Goal: Task Accomplishment & Management: Manage account settings

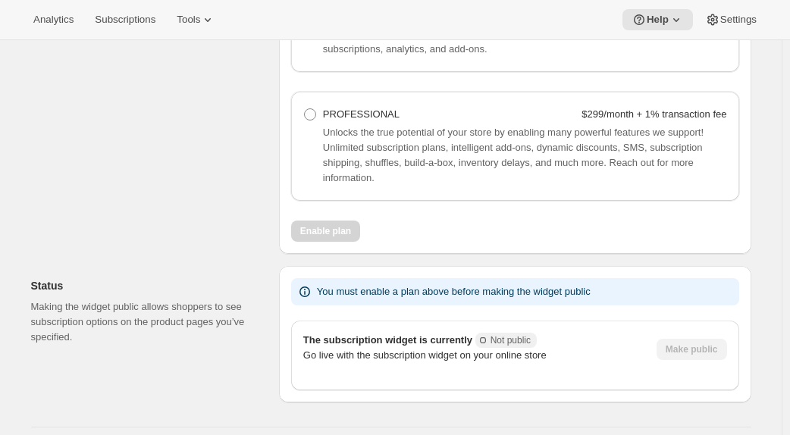
scroll to position [1252, 0]
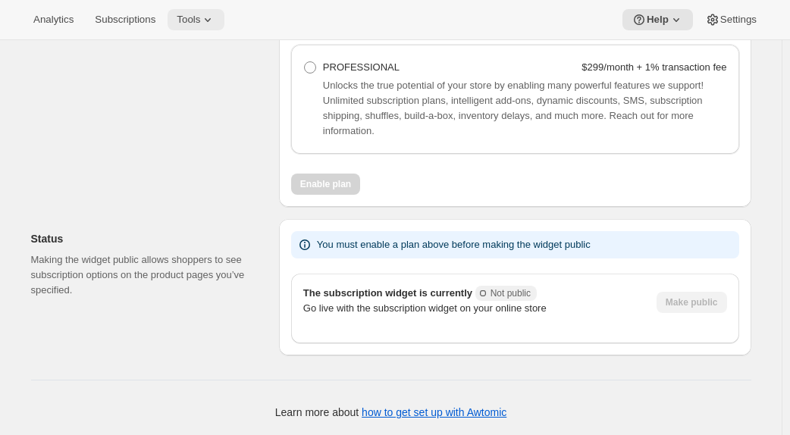
click at [197, 16] on span "Tools" at bounding box center [188, 20] width 23 height 12
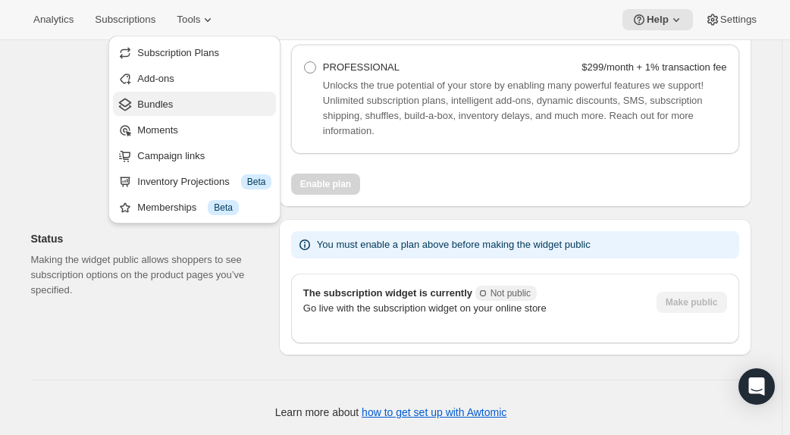
click at [196, 104] on span "Bundles" at bounding box center [204, 104] width 134 height 15
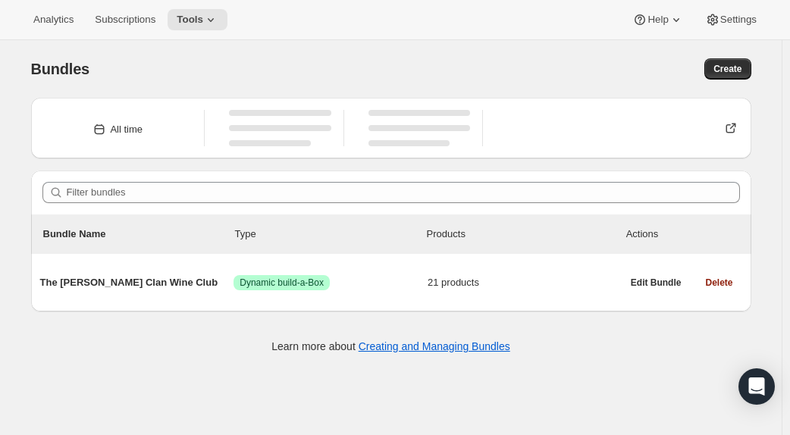
click at [769, 93] on div "Bundles. This page is ready Bundles Create All time Filter bundles Bundle Name …" at bounding box center [391, 204] width 756 height 329
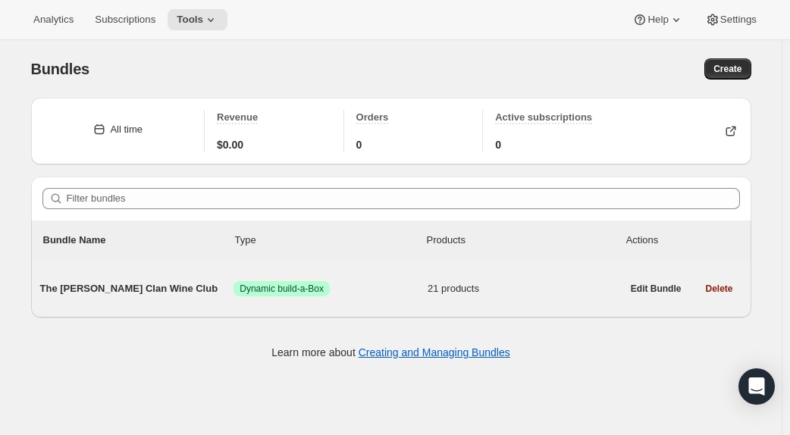
click at [124, 281] on span "The [PERSON_NAME] Clan Wine Club" at bounding box center [137, 288] width 194 height 15
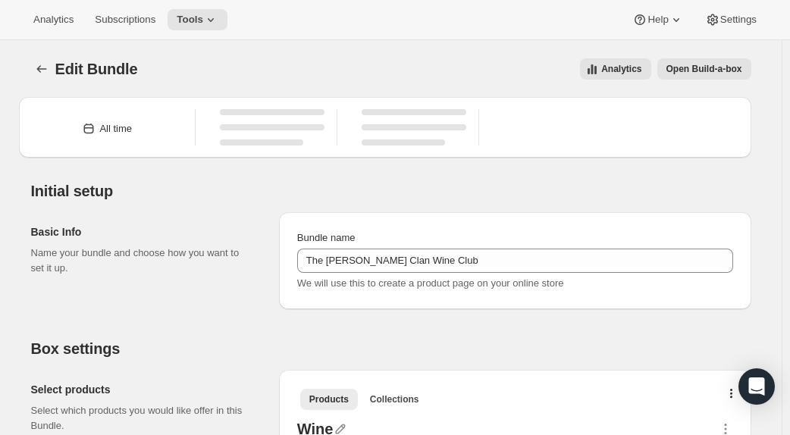
type input "The Maxwell Clan Wine Club"
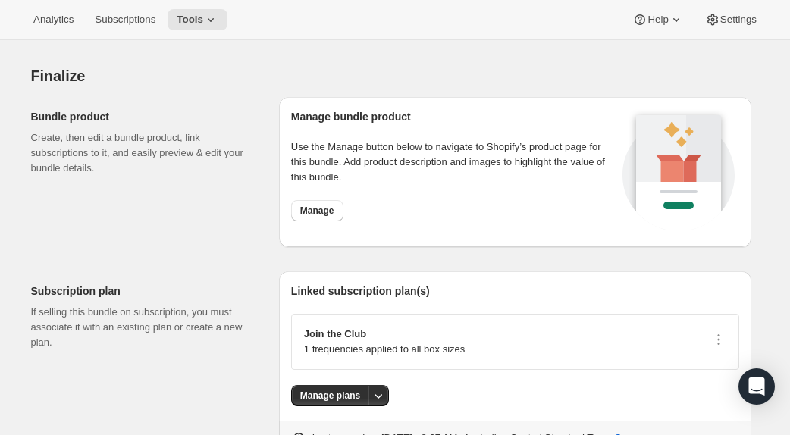
scroll to position [2586, 0]
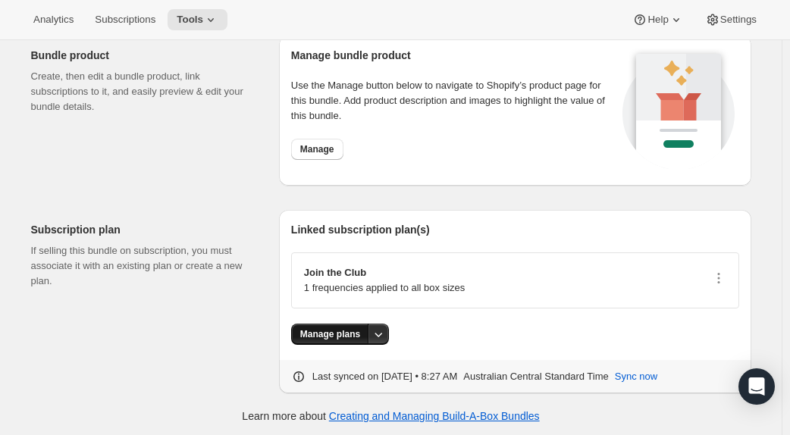
click at [330, 328] on span "Manage plans" at bounding box center [330, 334] width 60 height 12
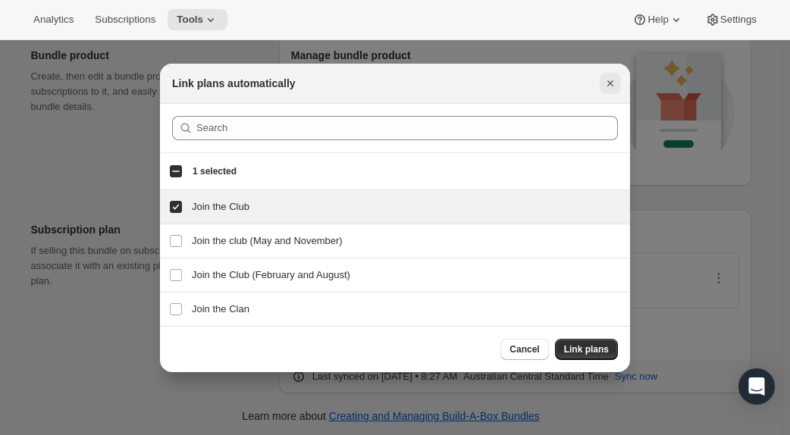
click at [612, 85] on icon "Close" at bounding box center [610, 83] width 6 height 6
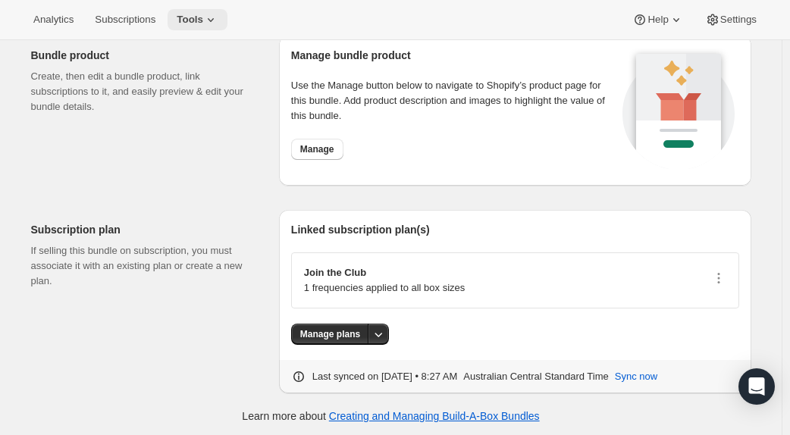
click at [203, 23] on icon at bounding box center [210, 19] width 15 height 15
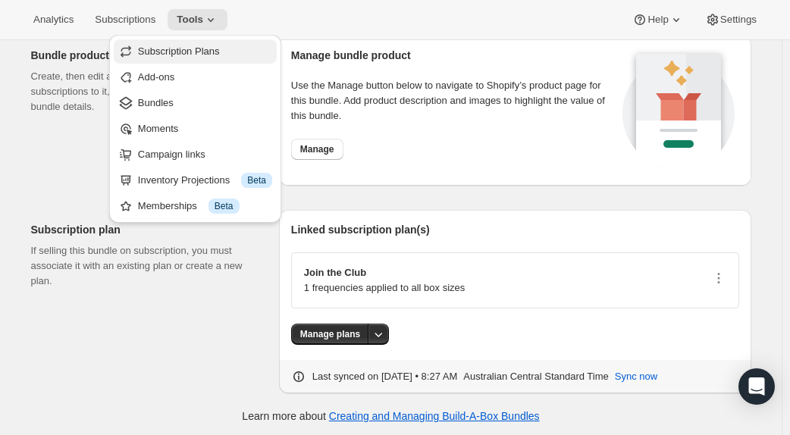
click at [173, 46] on span "Subscription Plans" at bounding box center [179, 50] width 82 height 11
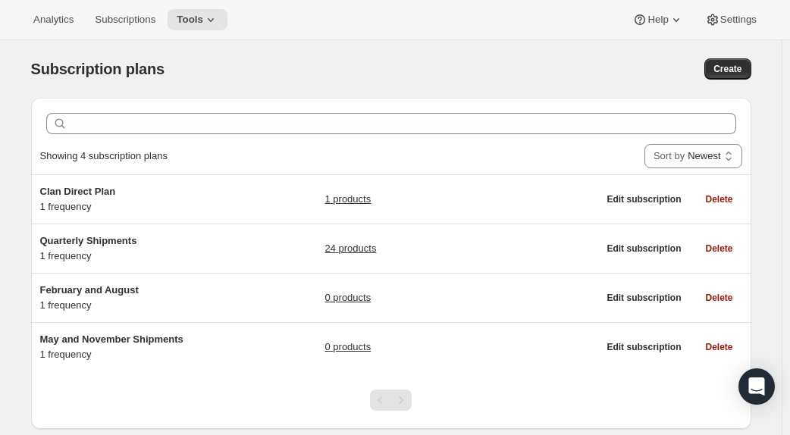
drag, startPoint x: 765, startPoint y: 111, endPoint x: 757, endPoint y: 108, distance: 7.9
click at [764, 111] on div "Subscription plans. This page is ready Subscription plans Create Clear Showing …" at bounding box center [391, 257] width 756 height 434
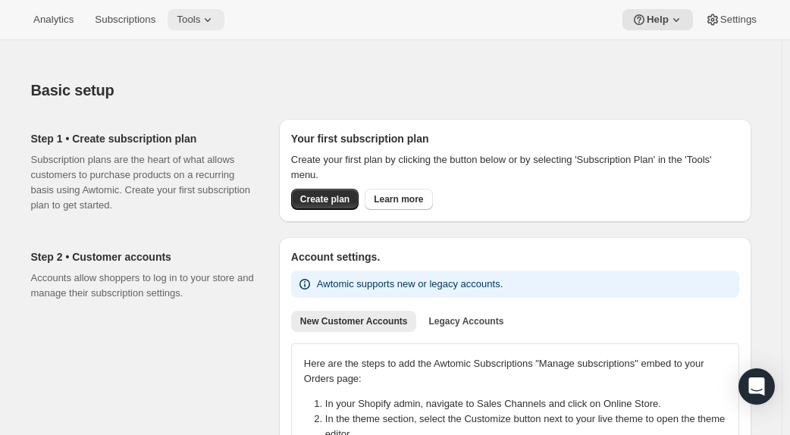
click at [190, 16] on span "Tools" at bounding box center [188, 20] width 23 height 12
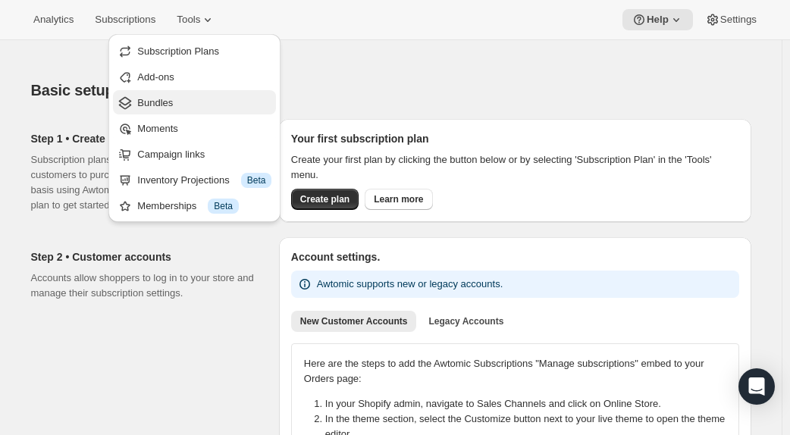
click at [170, 107] on span "Bundles" at bounding box center [155, 102] width 36 height 11
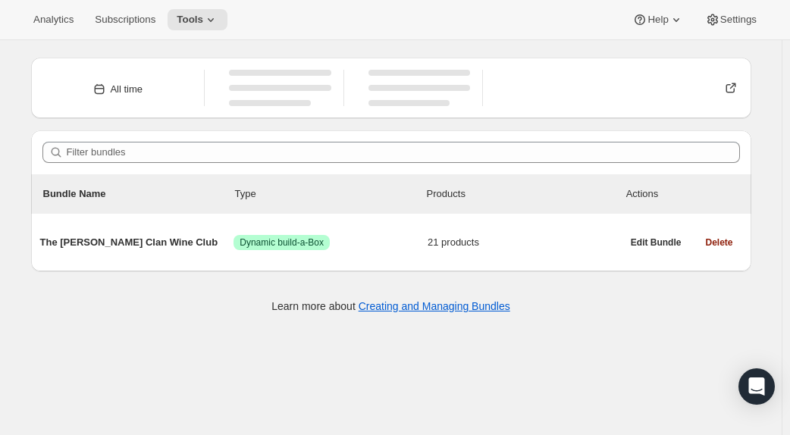
scroll to position [39, 0]
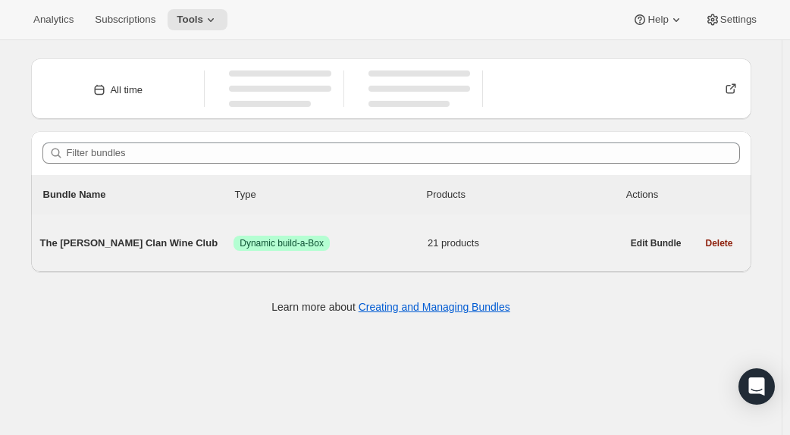
click at [114, 241] on span "The [PERSON_NAME] Clan Wine Club" at bounding box center [137, 243] width 194 height 15
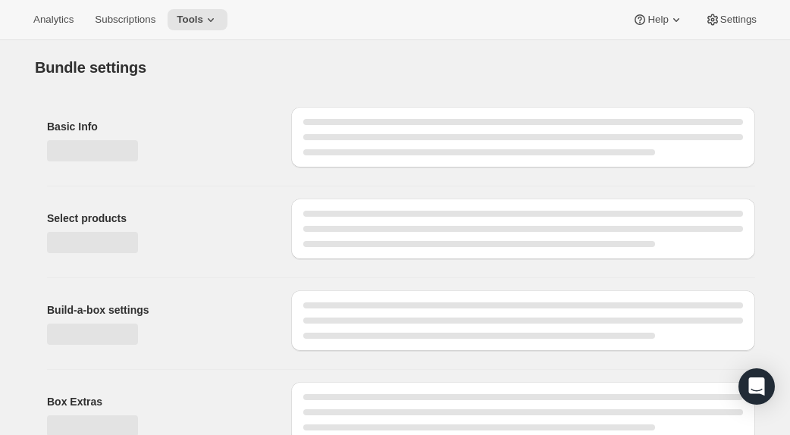
type input "The [PERSON_NAME] Clan Wine Club"
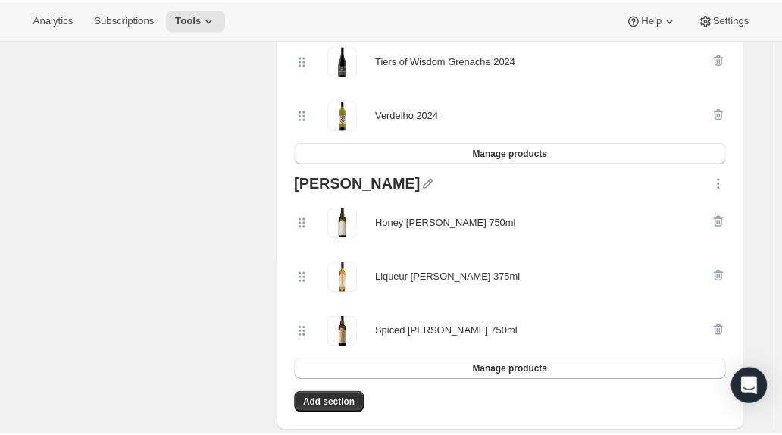
scroll to position [1295, 0]
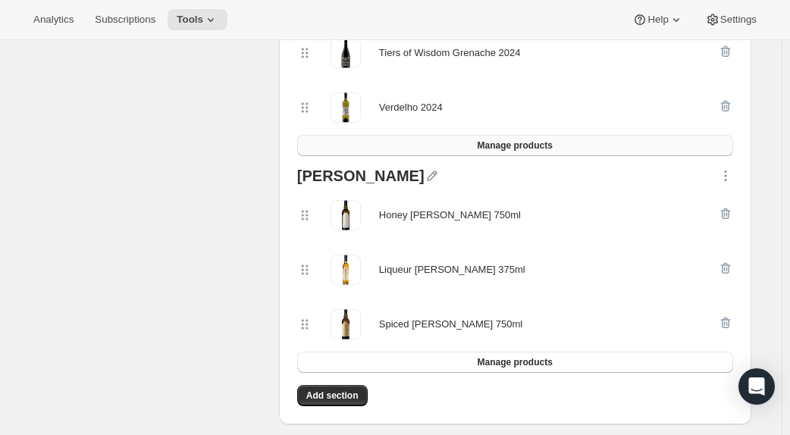
click at [521, 152] on button "Manage products" at bounding box center [515, 145] width 436 height 21
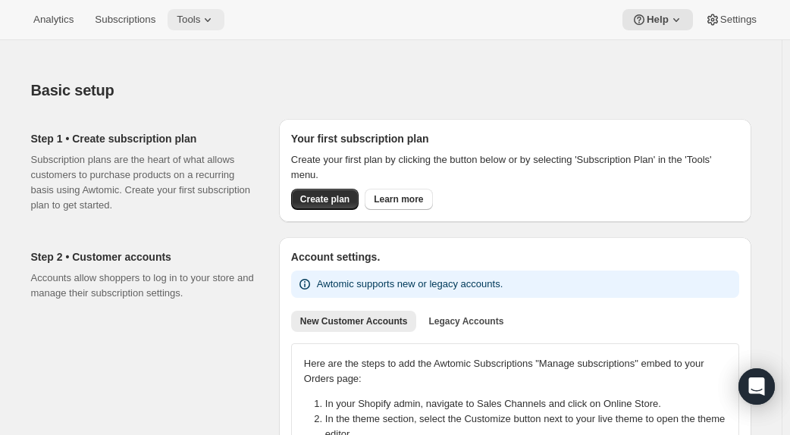
click at [201, 25] on icon at bounding box center [207, 19] width 15 height 15
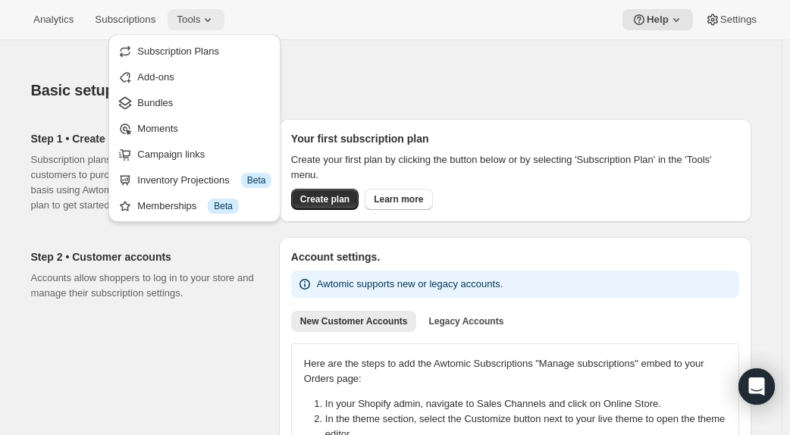
click at [201, 25] on icon at bounding box center [207, 19] width 15 height 15
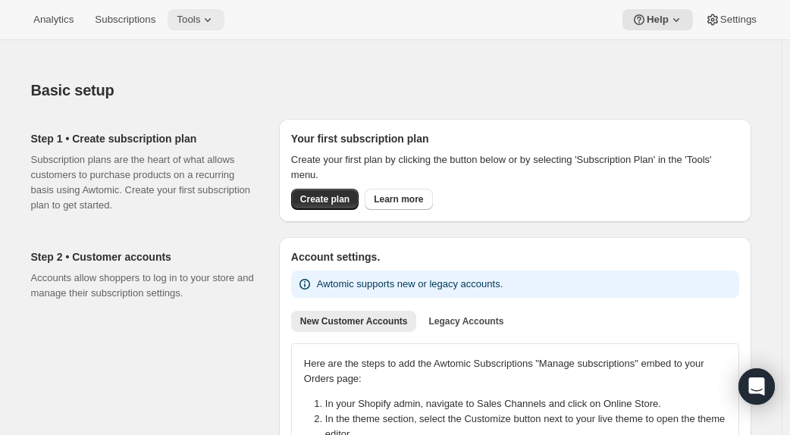
click at [174, 22] on button "Tools" at bounding box center [196, 19] width 57 height 21
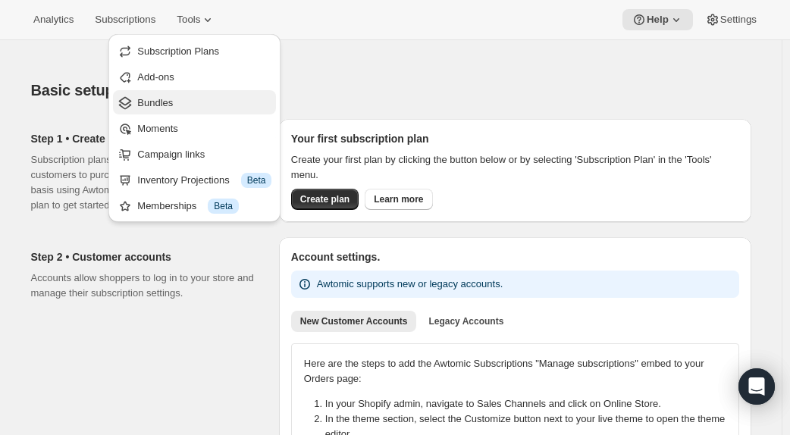
click at [162, 99] on span "Bundles" at bounding box center [155, 102] width 36 height 11
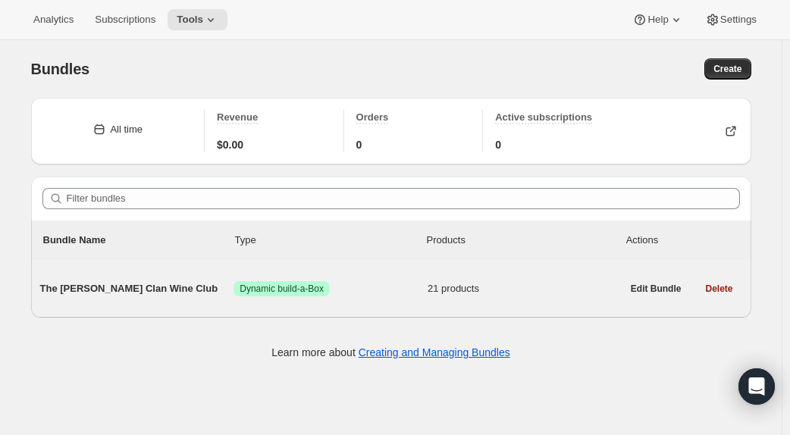
click at [173, 292] on span "The Maxwell Clan Wine Club" at bounding box center [137, 288] width 194 height 15
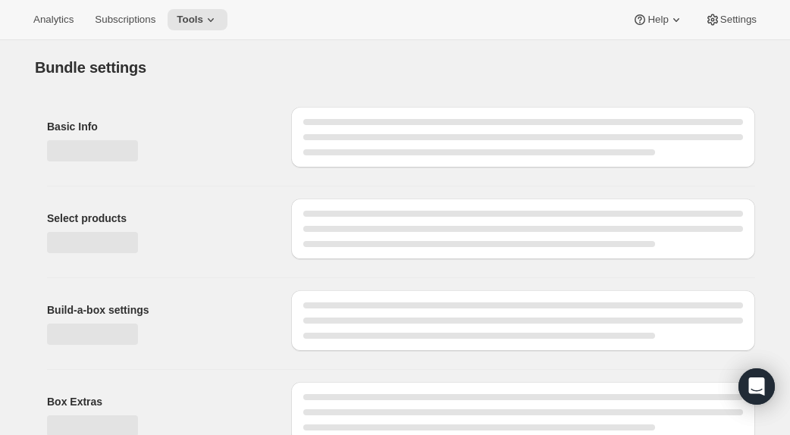
type input "The [PERSON_NAME] Clan Wine Club"
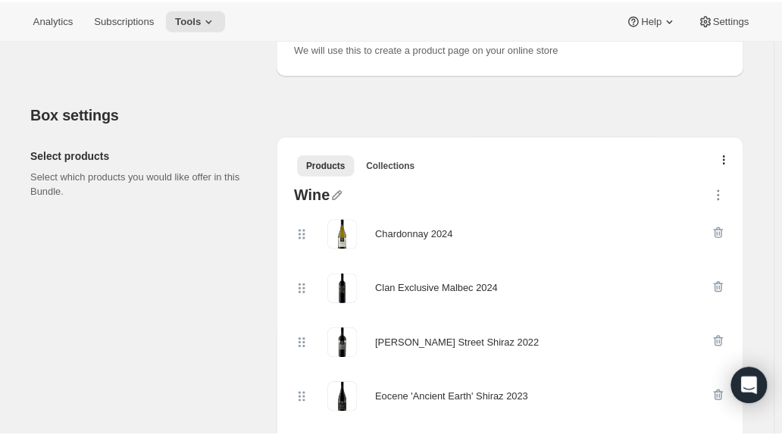
scroll to position [227, 0]
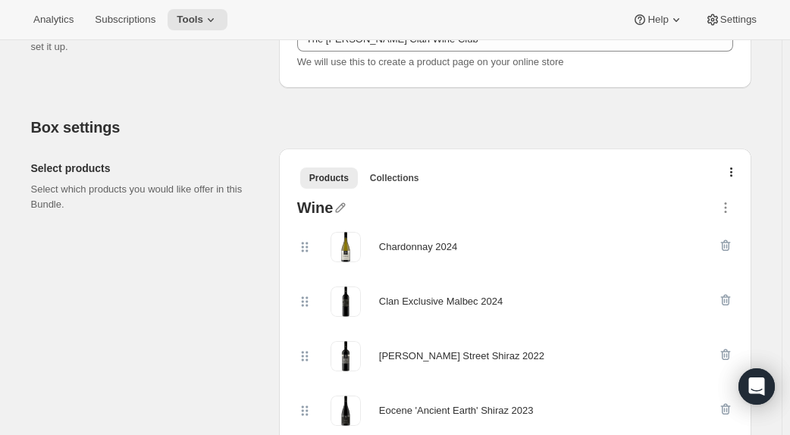
click at [751, 130] on h2 "Box settings" at bounding box center [391, 127] width 720 height 18
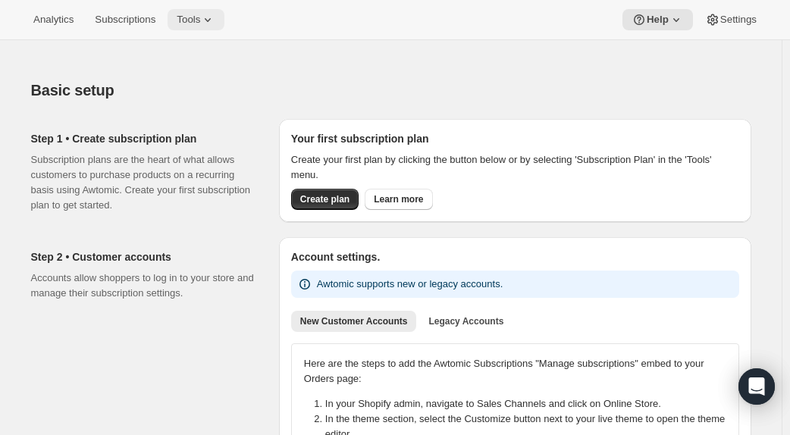
click at [200, 14] on icon at bounding box center [207, 19] width 15 height 15
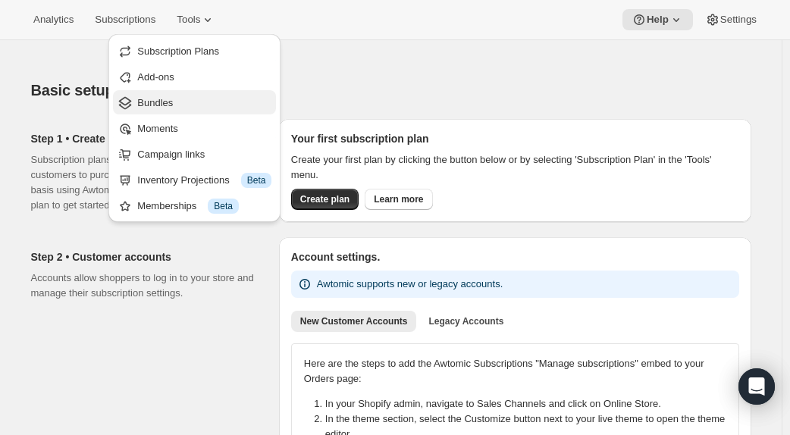
click at [186, 110] on span "Bundles" at bounding box center [204, 103] width 134 height 15
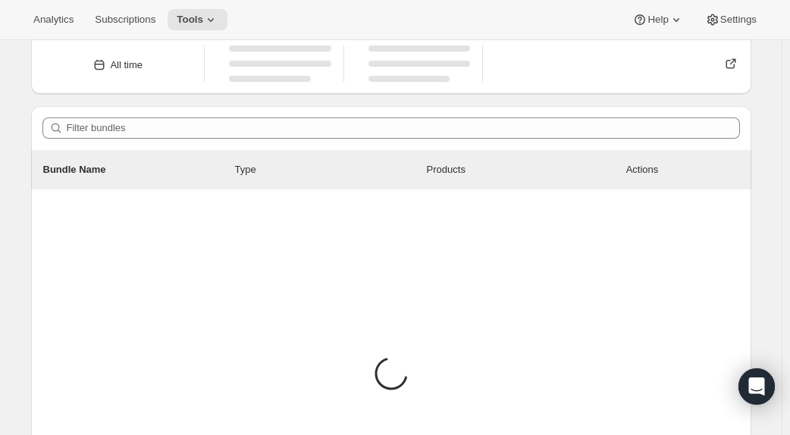
scroll to position [39, 0]
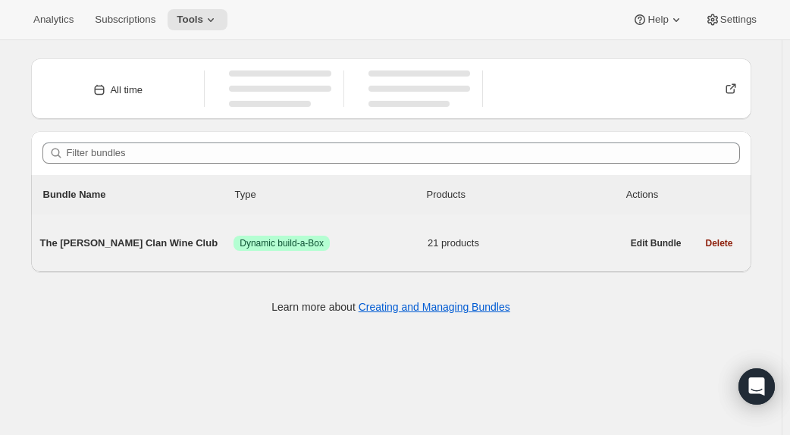
click at [127, 238] on span "The [PERSON_NAME] Clan Wine Club" at bounding box center [137, 243] width 194 height 15
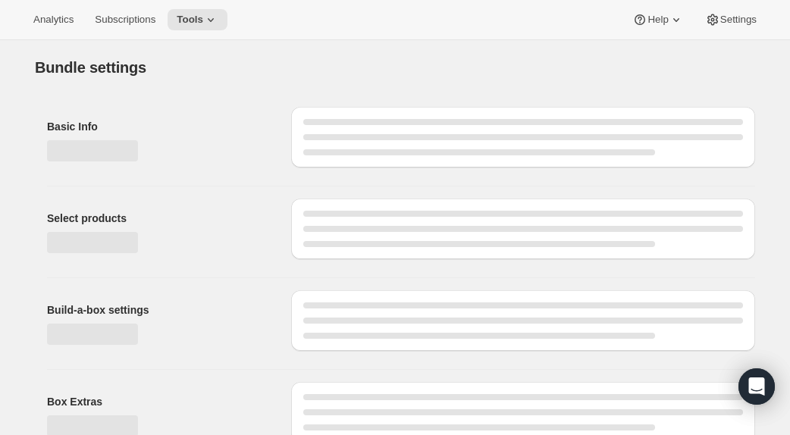
type input "The [PERSON_NAME] Clan Wine Club"
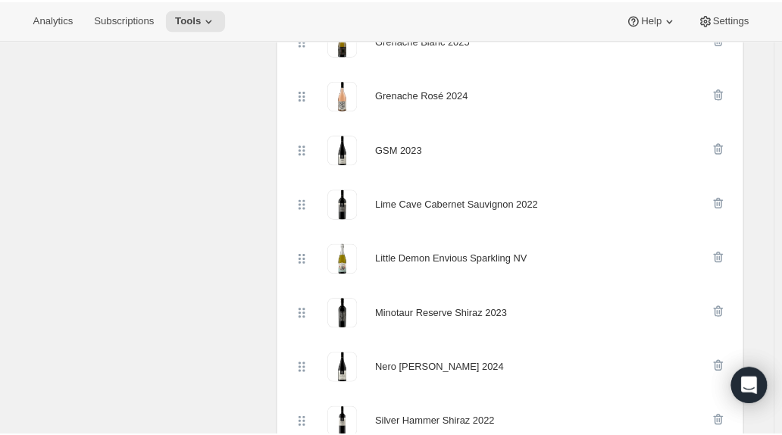
scroll to position [840, 0]
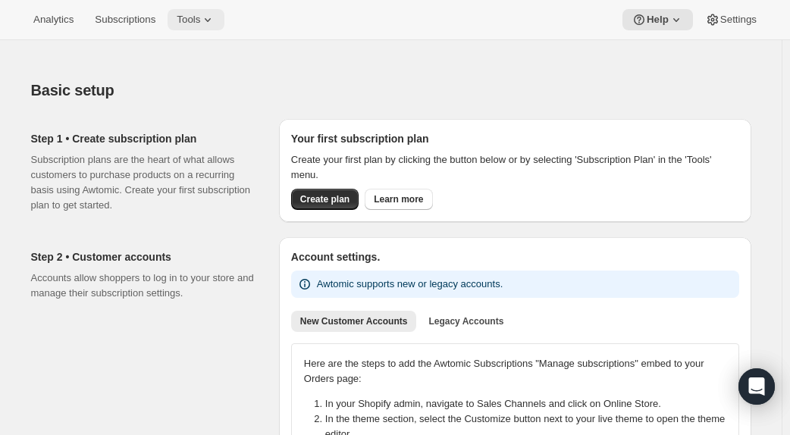
click at [203, 14] on icon at bounding box center [207, 19] width 15 height 15
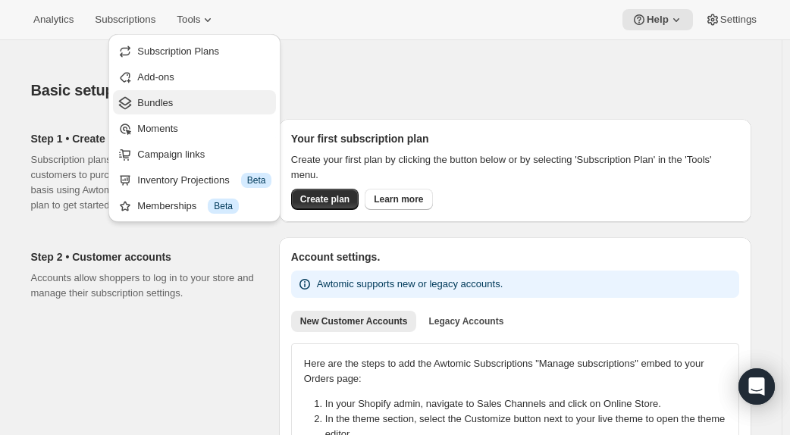
click at [158, 99] on span "Bundles" at bounding box center [155, 102] width 36 height 11
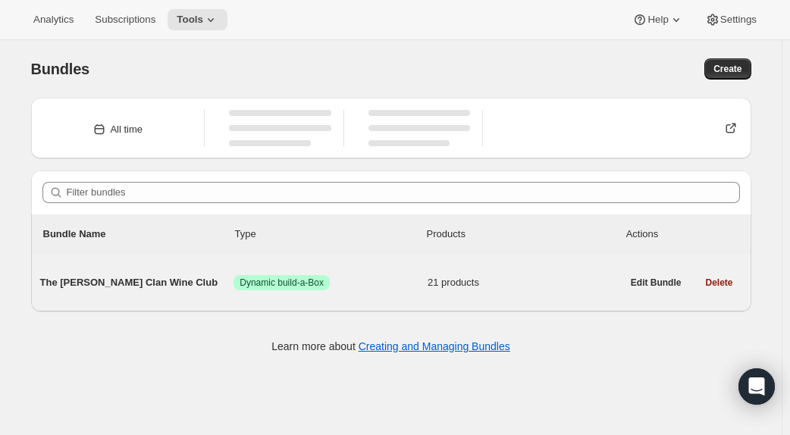
click at [149, 286] on span "The [PERSON_NAME] Clan Wine Club" at bounding box center [137, 282] width 194 height 15
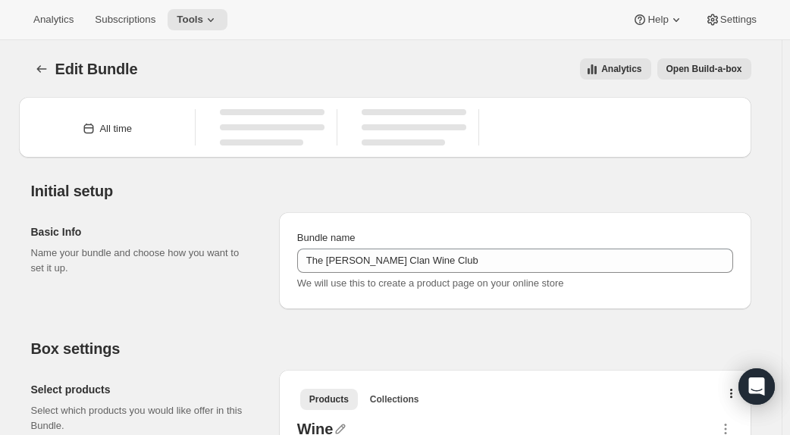
type input "The [PERSON_NAME] Clan Wine Club"
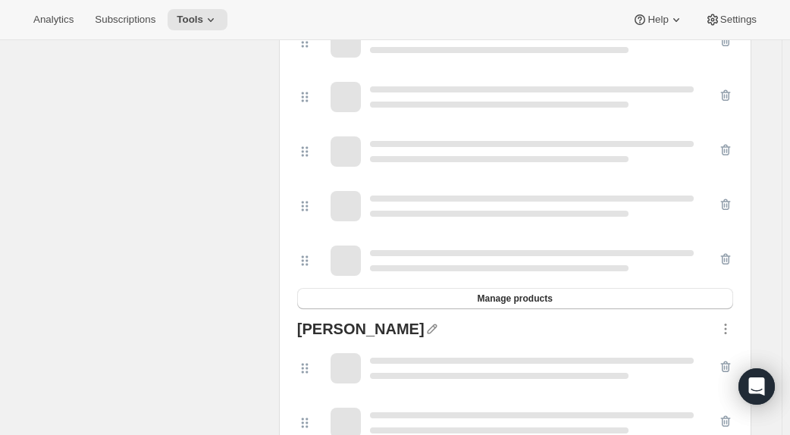
scroll to position [1213, 0]
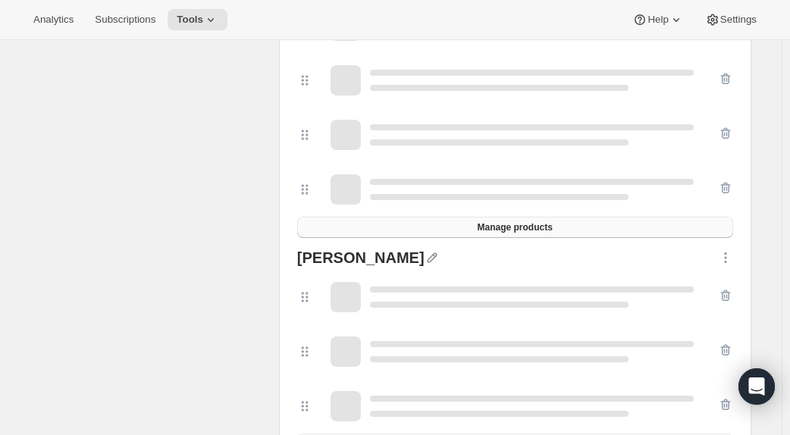
click at [547, 221] on span "Manage products" at bounding box center [514, 227] width 75 height 12
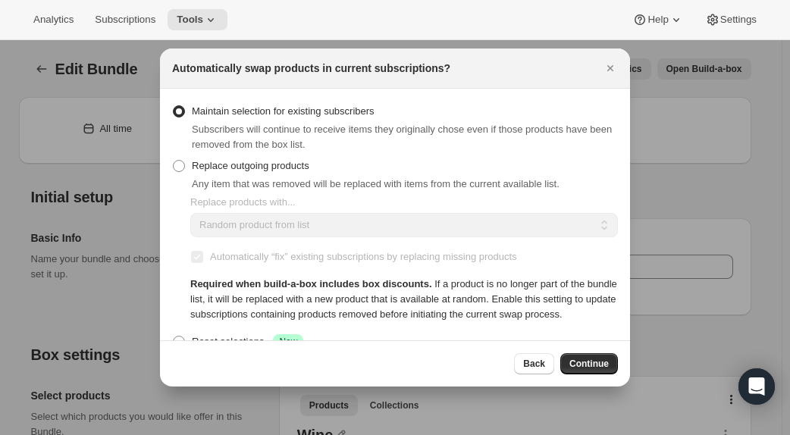
scroll to position [1592, 0]
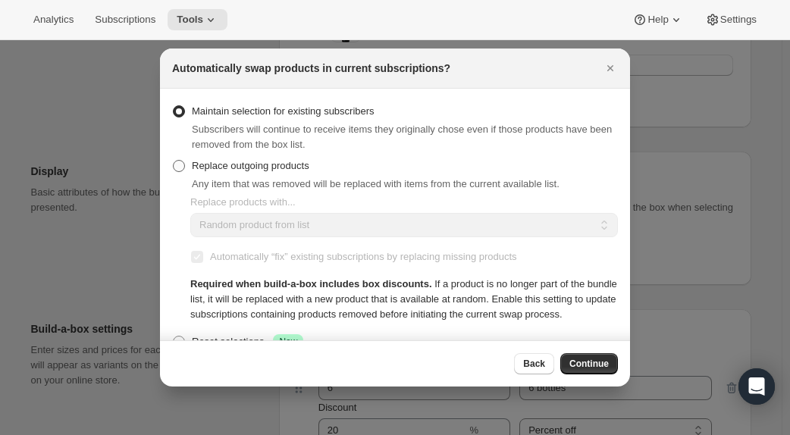
click at [182, 165] on span ":r26:" at bounding box center [179, 166] width 12 height 12
click at [174, 161] on input "Replace outgoing products" at bounding box center [173, 160] width 1 height 1
radio input "true"
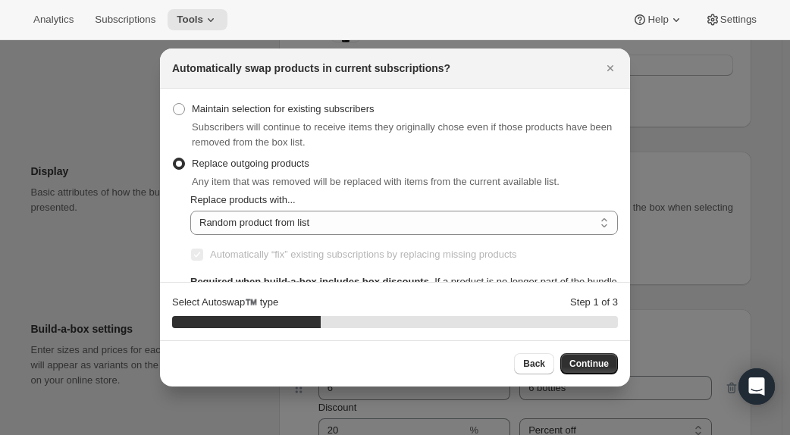
scroll to position [0, 0]
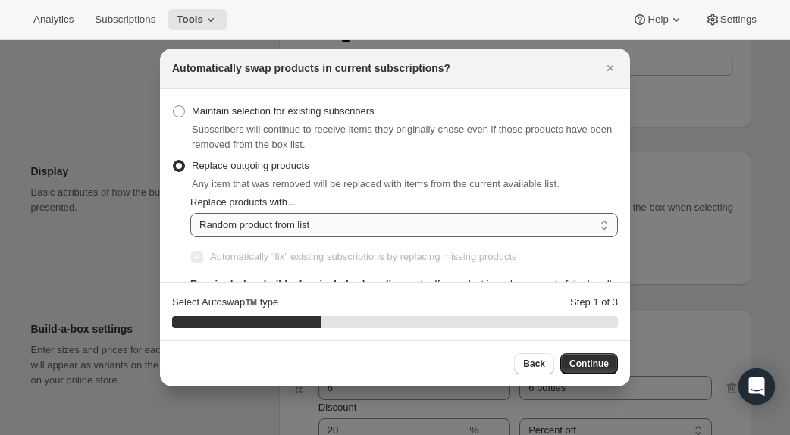
click at [431, 223] on select "Random product from list Matching product type Select specific replacements" at bounding box center [403, 225] width 427 height 24
select select "type"
click at [190, 213] on select "Random product from list Matching product type Select specific replacements" at bounding box center [403, 225] width 427 height 24
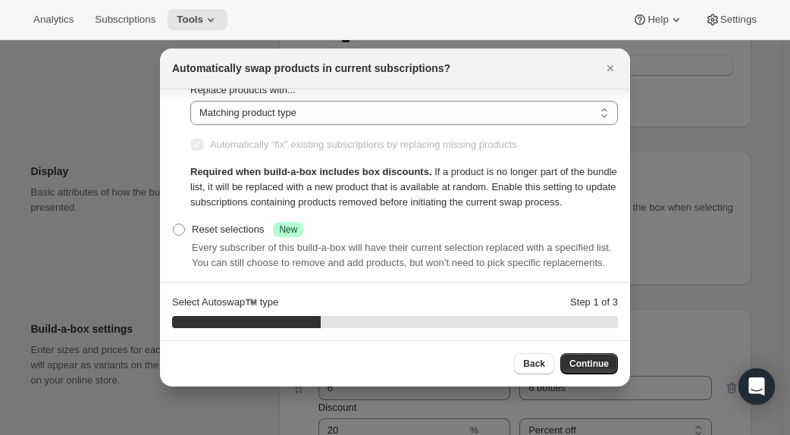
scroll to position [131, 0]
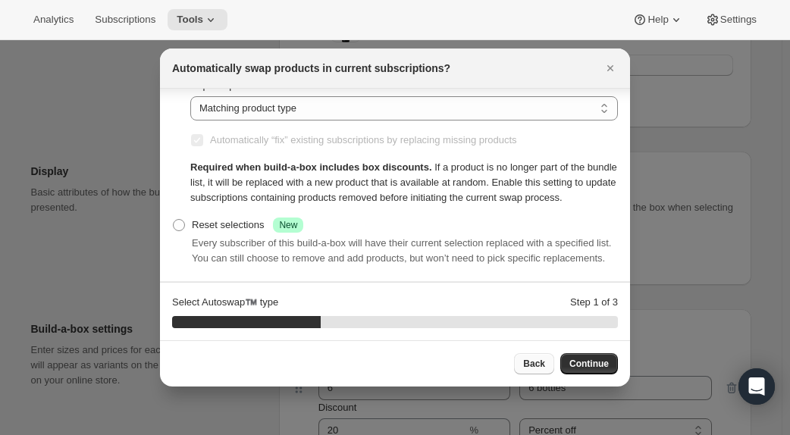
click at [536, 362] on span "Back" at bounding box center [534, 364] width 22 height 12
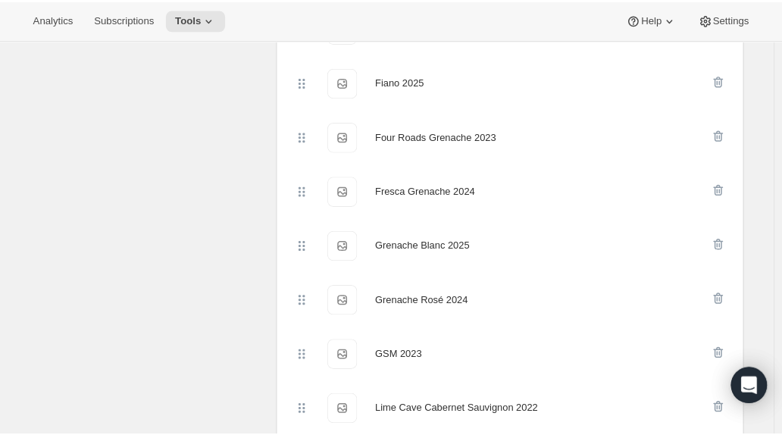
scroll to position [681, 0]
